Goal: Task Accomplishment & Management: Manage account settings

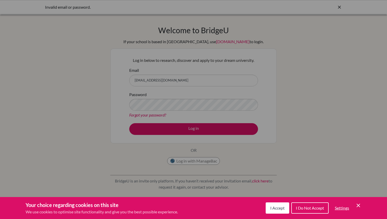
click at [202, 107] on div "Cookie Preferences" at bounding box center [193, 109] width 387 height 219
click at [199, 121] on div "Cookie Preferences" at bounding box center [193, 109] width 387 height 219
click at [273, 213] on button "I Accept" at bounding box center [278, 208] width 24 height 11
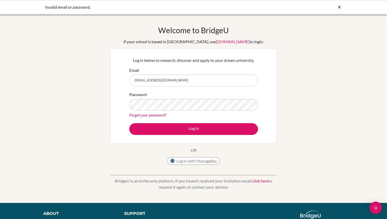
click at [228, 140] on div "Log in below to research, discover and apply to your dream university. Email [E…" at bounding box center [193, 96] width 166 height 95
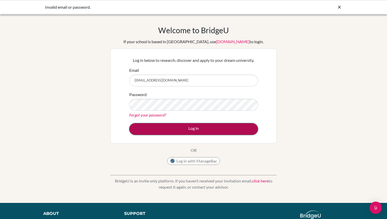
click at [228, 134] on button "Log in" at bounding box center [193, 129] width 129 height 12
click at [195, 127] on button "Log in" at bounding box center [193, 129] width 129 height 12
